Goal: Transaction & Acquisition: Purchase product/service

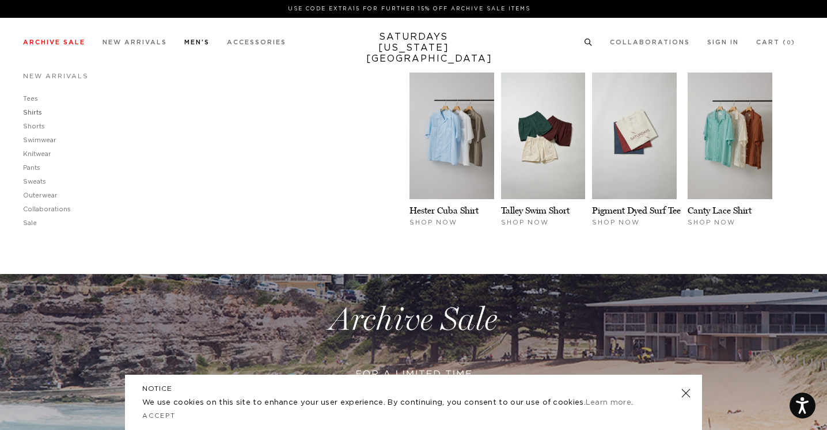
click at [37, 115] on link "Shirts" at bounding box center [32, 112] width 19 height 6
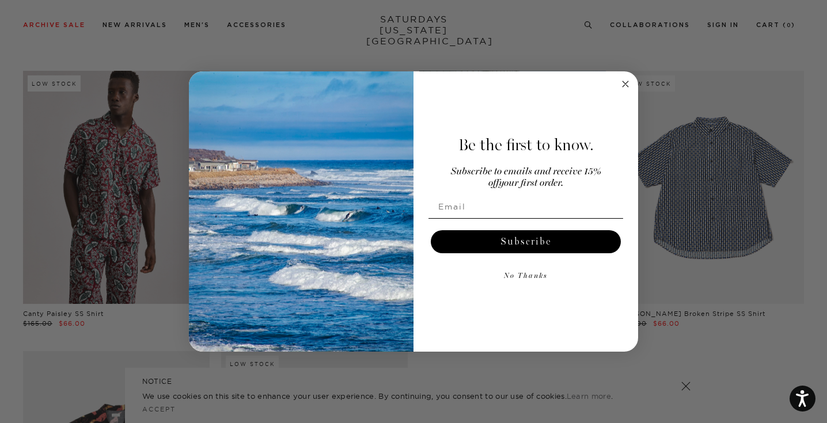
scroll to position [662, 0]
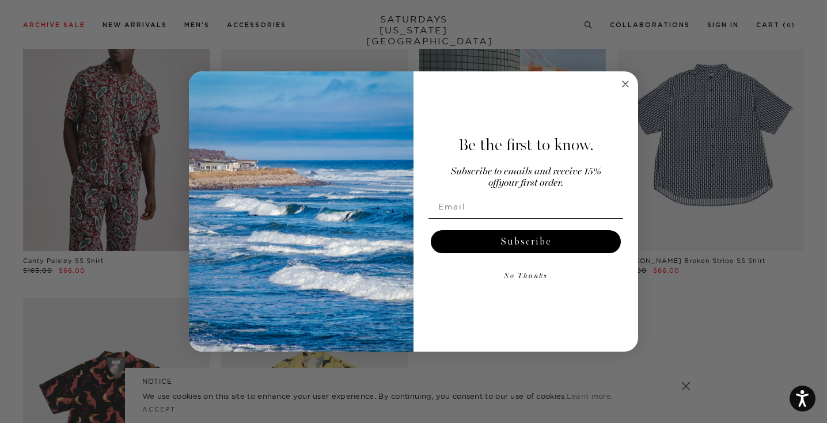
click at [625, 85] on circle "Close dialog" at bounding box center [625, 83] width 13 height 13
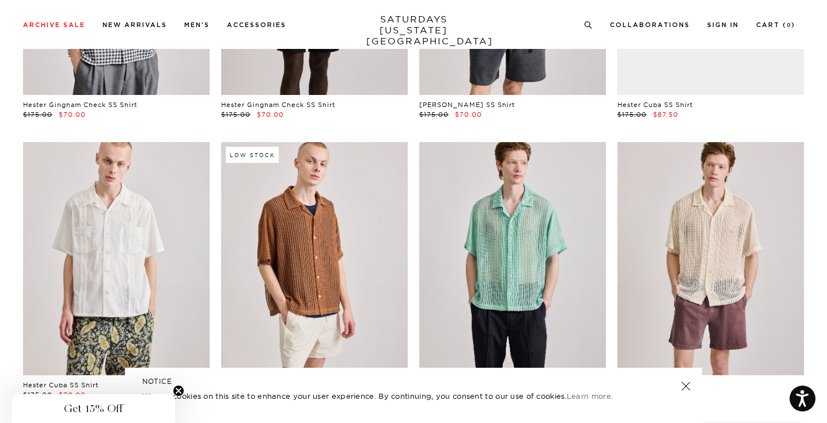
scroll to position [0, 0]
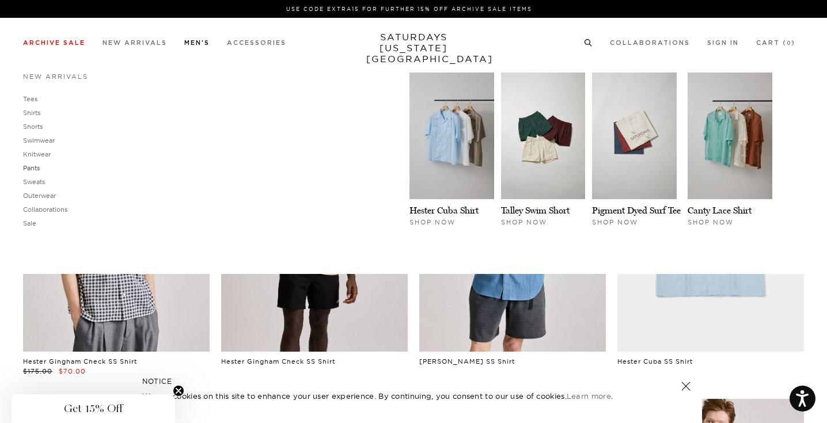
click at [37, 171] on link "Pants" at bounding box center [31, 168] width 17 height 8
